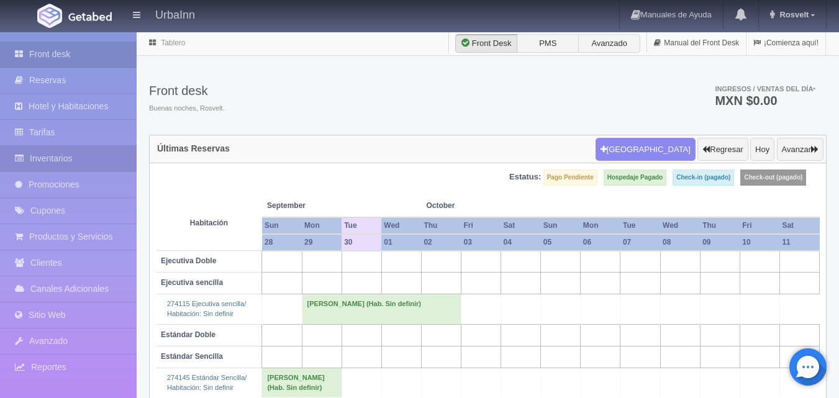
click at [61, 155] on link "Inventarios" at bounding box center [68, 158] width 137 height 25
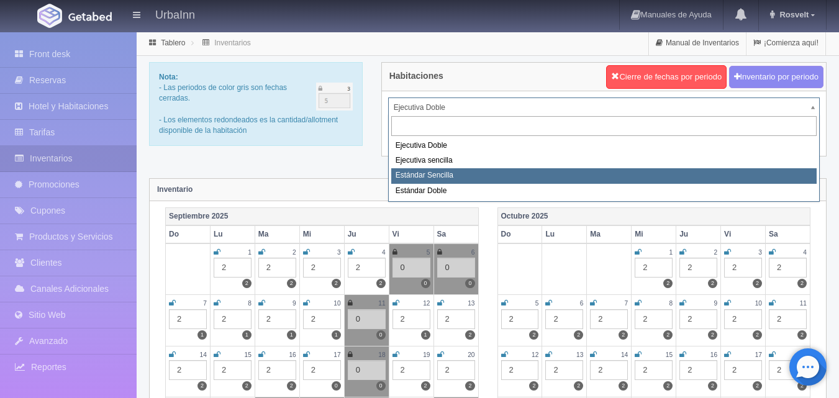
select select "1739"
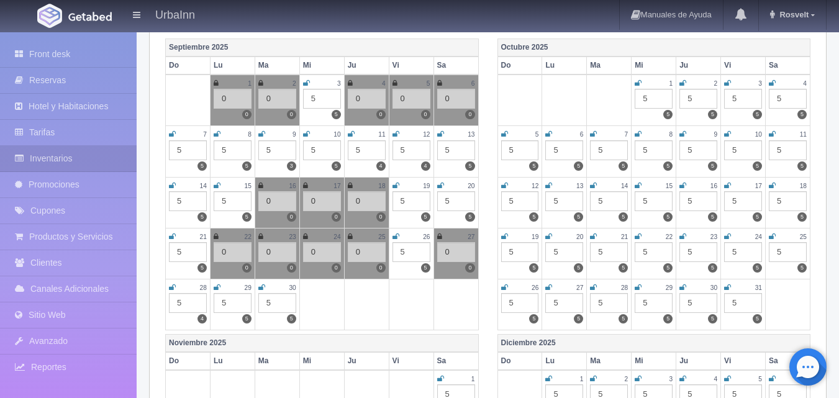
scroll to position [186, 0]
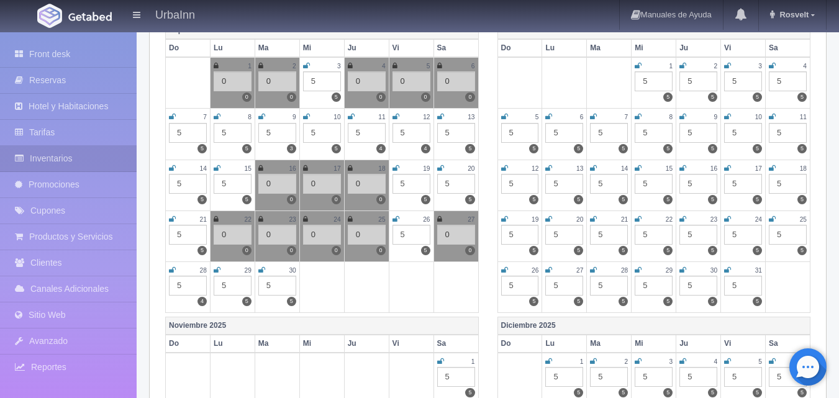
click at [212, 270] on td "29 5 5" at bounding box center [232, 286] width 45 height 51
click at [218, 273] on icon at bounding box center [217, 269] width 7 height 7
click at [234, 284] on div "5" at bounding box center [233, 286] width 38 height 20
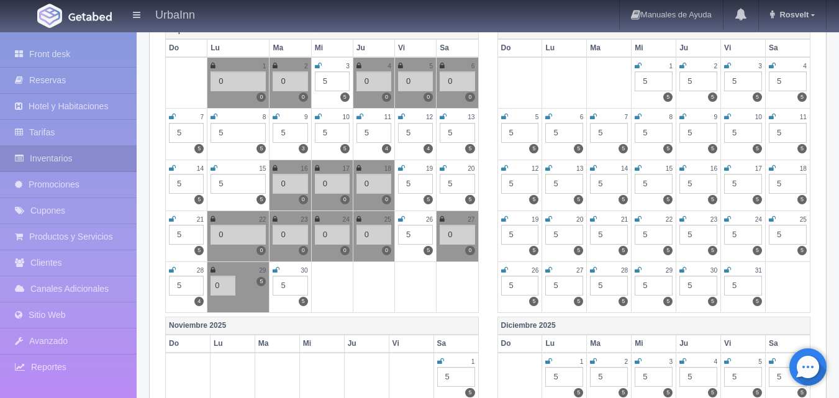
type input "0"
drag, startPoint x: 334, startPoint y: 285, endPoint x: 321, endPoint y: 286, distance: 13.0
click at [333, 285] on td at bounding box center [332, 286] width 42 height 51
